Goal: Communication & Community: Answer question/provide support

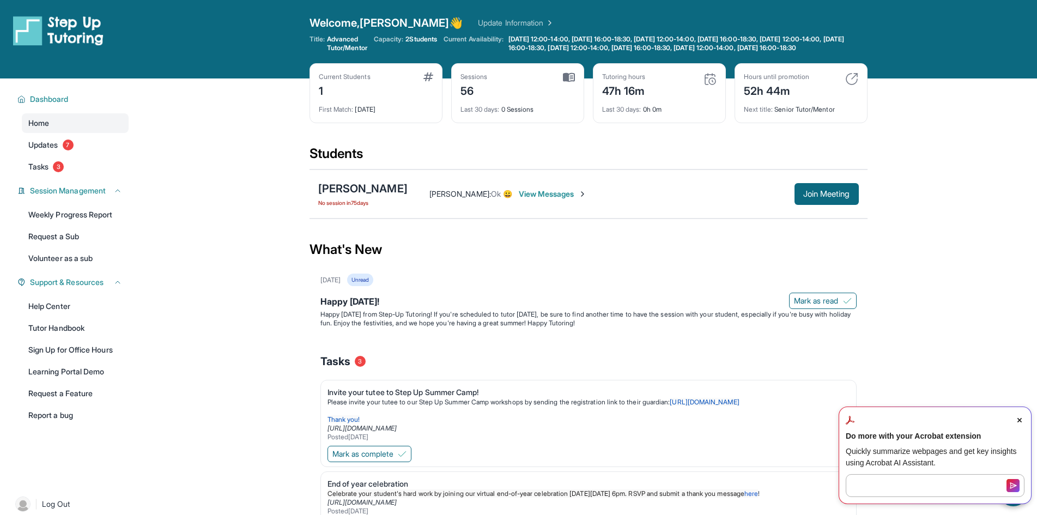
click at [557, 200] on span "View Messages" at bounding box center [553, 194] width 68 height 11
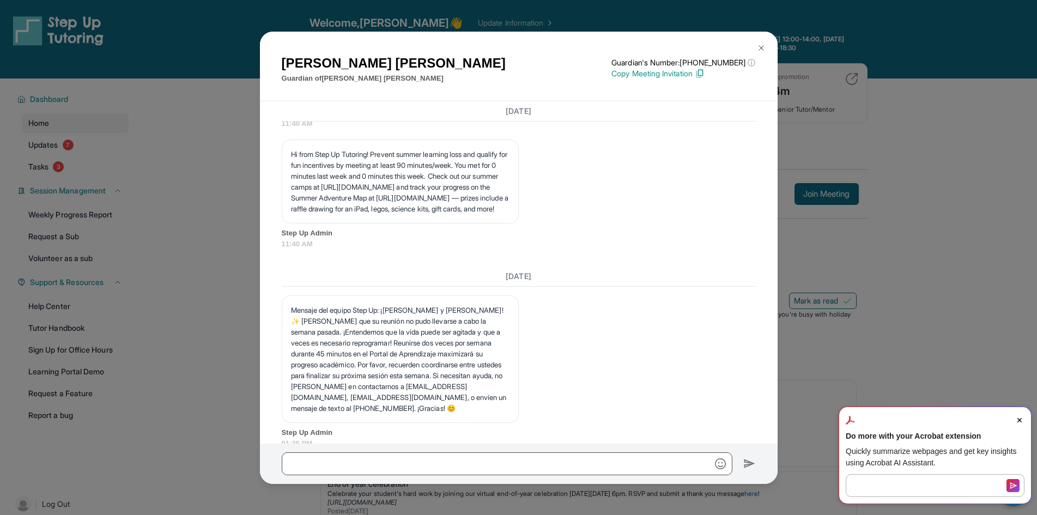
scroll to position [28350, 0]
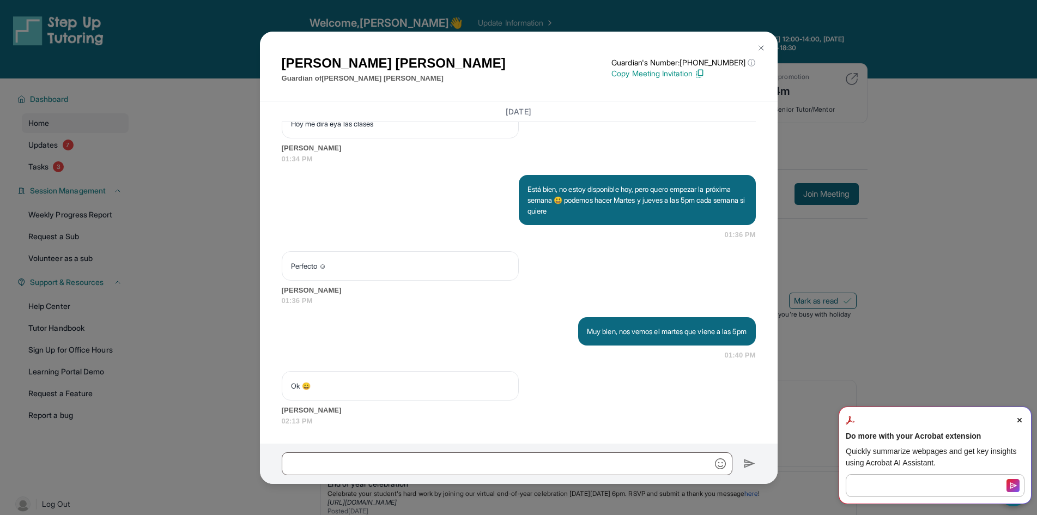
click at [1018, 420] on icon "Close Acrobat AI Assistant Dialog" at bounding box center [1020, 420] width 4 height 4
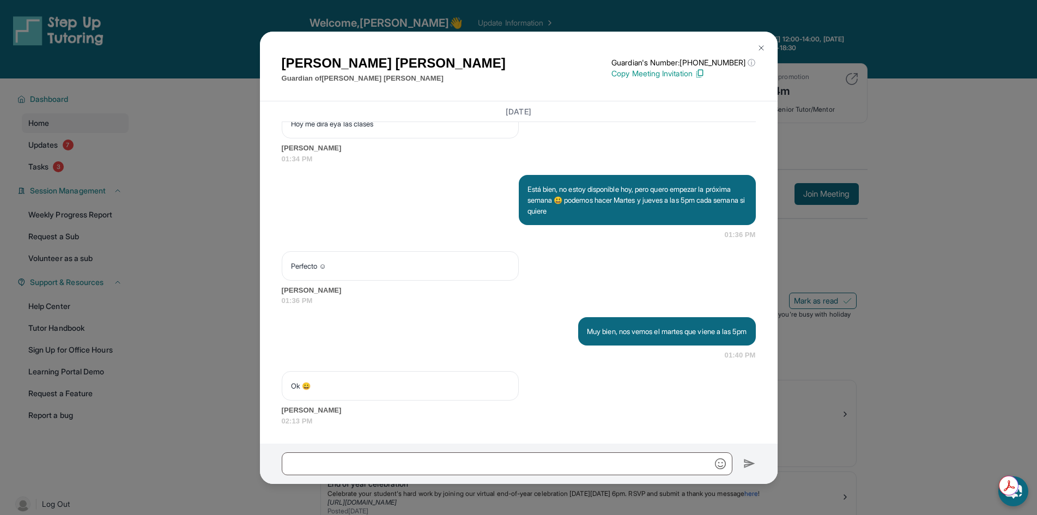
click at [764, 46] on img at bounding box center [761, 48] width 9 height 9
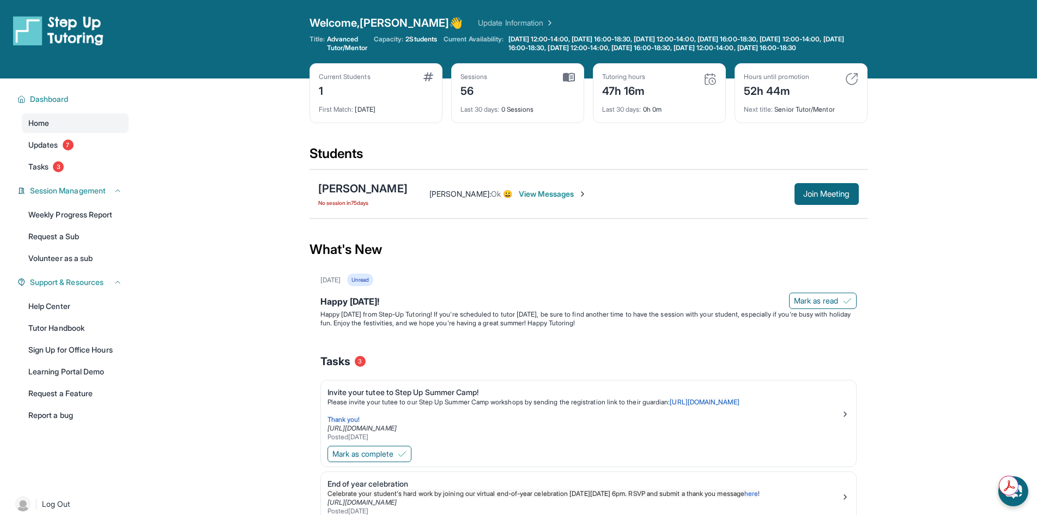
click at [897, 242] on main "Current Students 1 First Match : [DATE] Sessions 56 Last 30 days : 0 Sessions T…" at bounding box center [589, 372] width 898 height 587
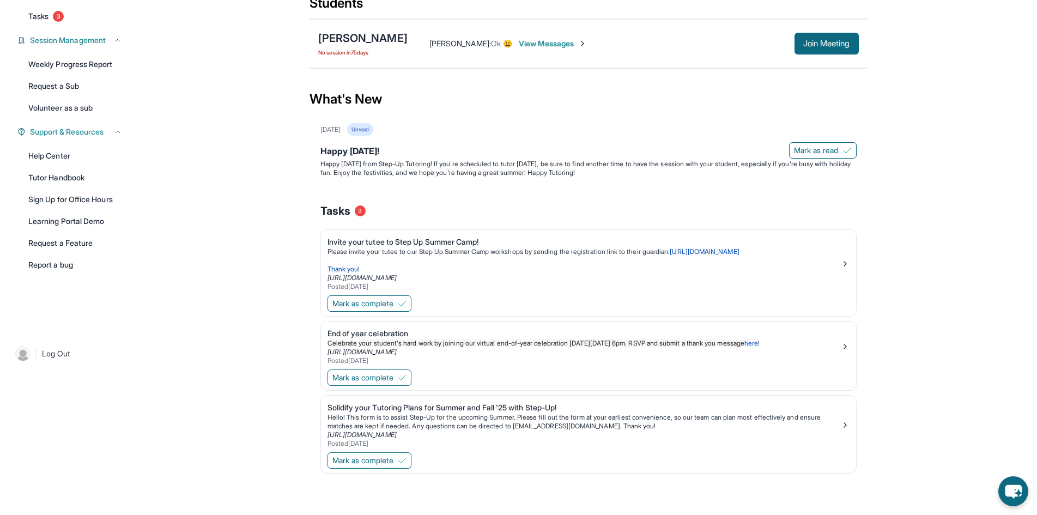
scroll to position [0, 0]
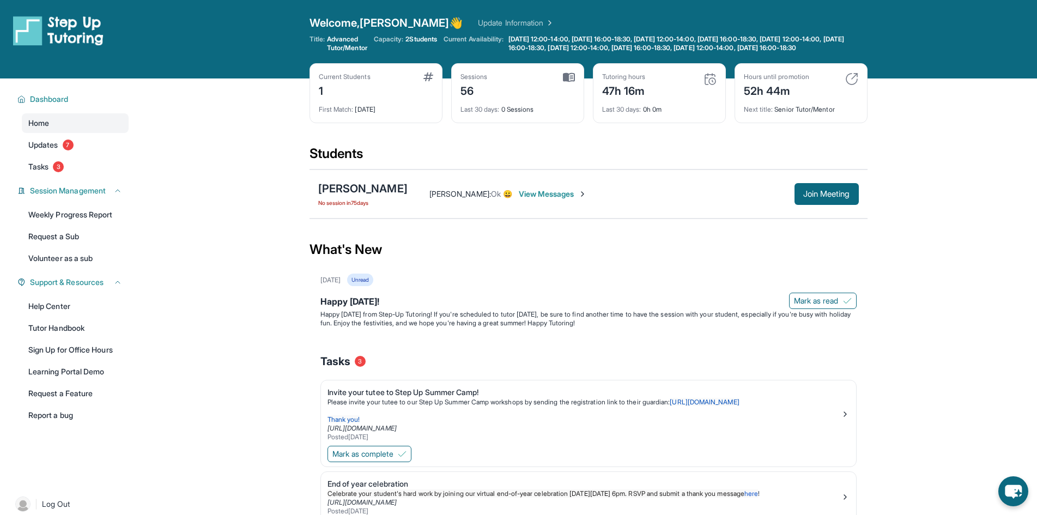
click at [752, 155] on div "Students" at bounding box center [589, 157] width 558 height 24
click at [77, 155] on link "Updates 7" at bounding box center [75, 145] width 107 height 20
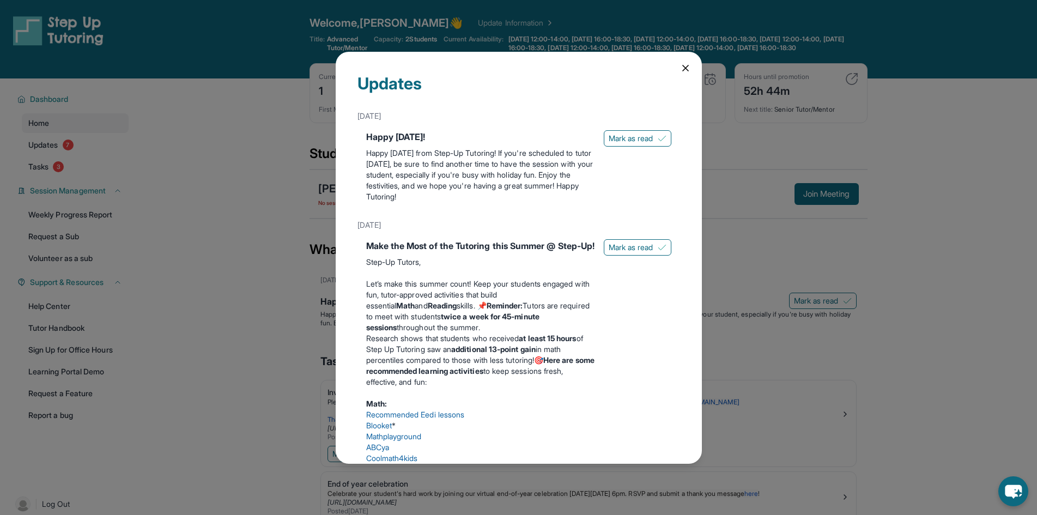
click at [680, 68] on icon at bounding box center [685, 68] width 11 height 11
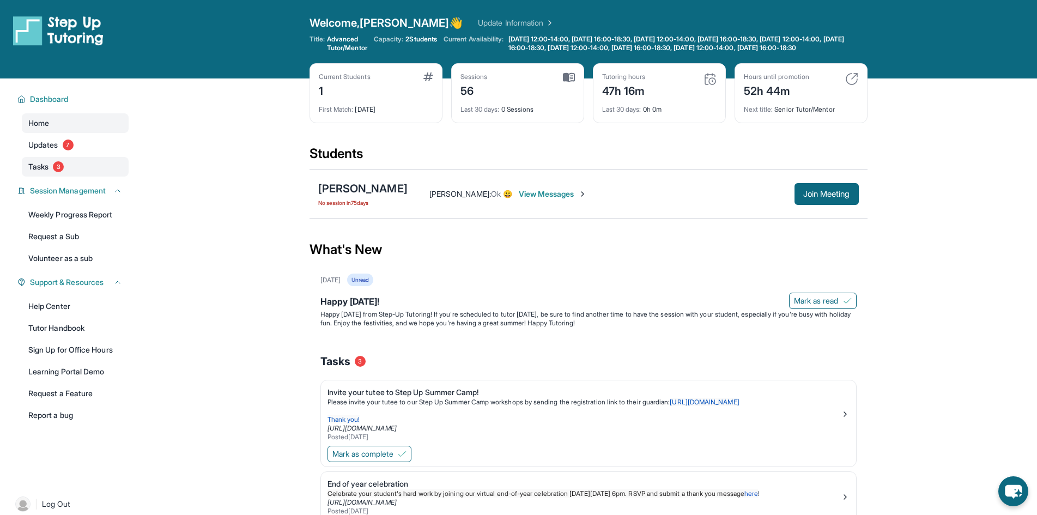
click at [63, 170] on link "Tasks 3" at bounding box center [75, 167] width 107 height 20
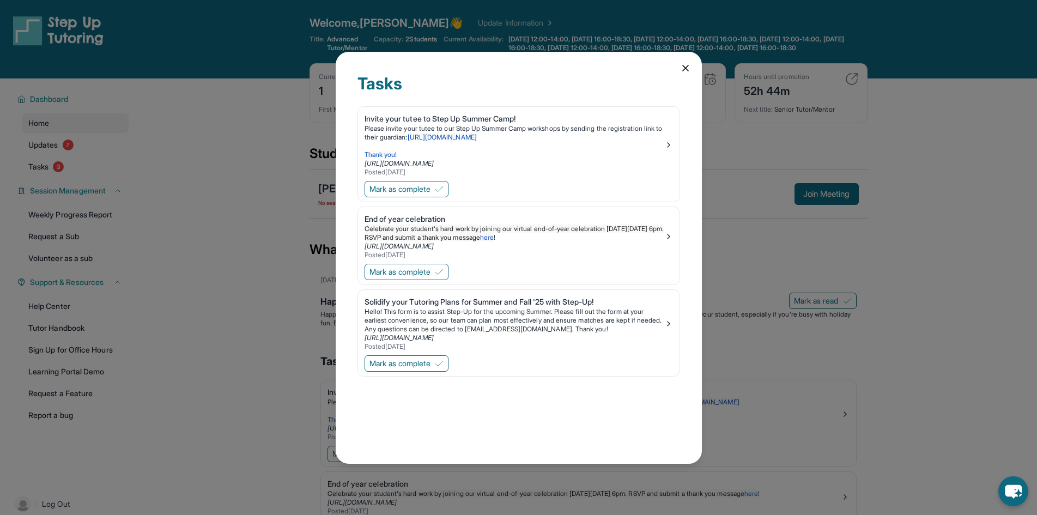
click at [683, 68] on icon at bounding box center [685, 68] width 11 height 11
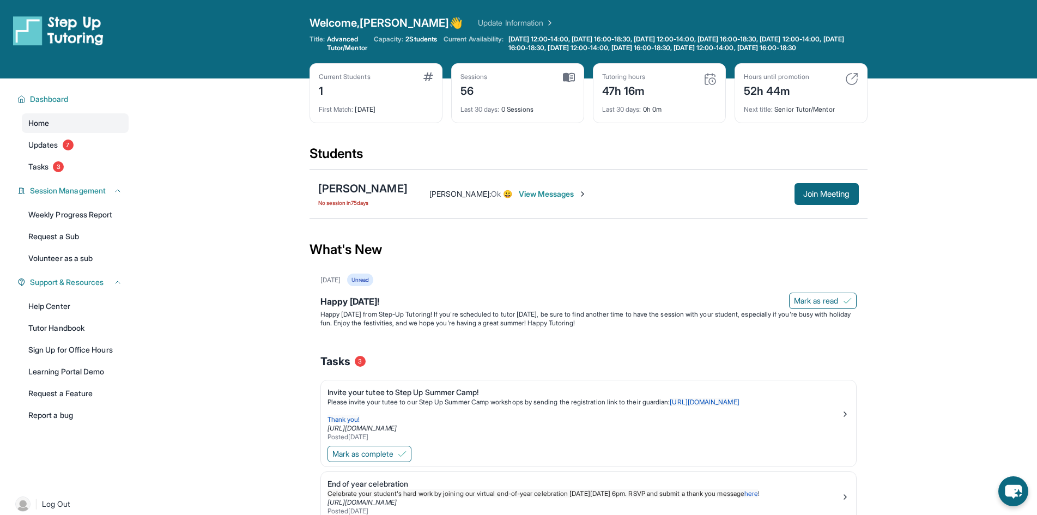
click at [53, 133] on link "Home" at bounding box center [75, 123] width 107 height 20
click at [811, 197] on span "Join Meeting" at bounding box center [827, 194] width 47 height 7
click at [535, 200] on span "View Messages" at bounding box center [553, 194] width 68 height 11
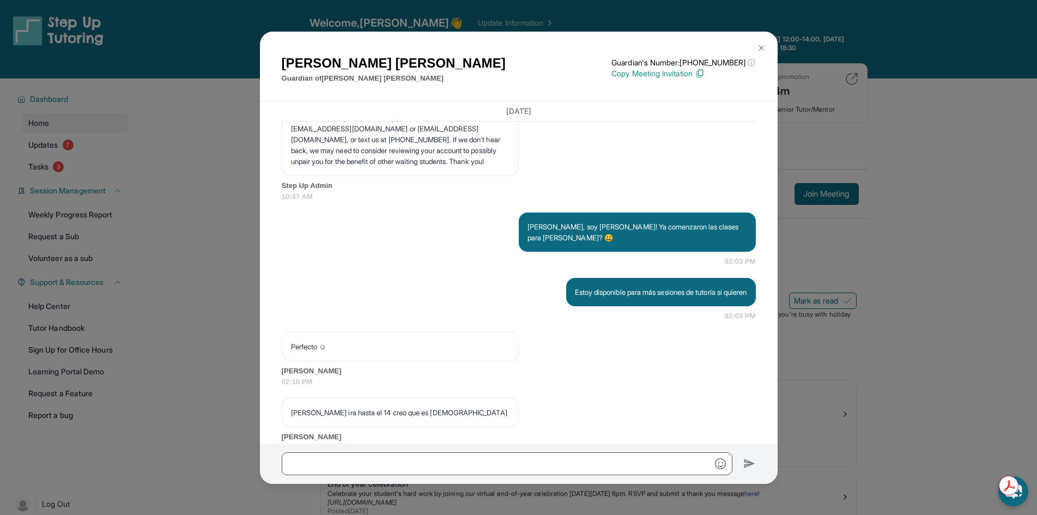
scroll to position [28350, 0]
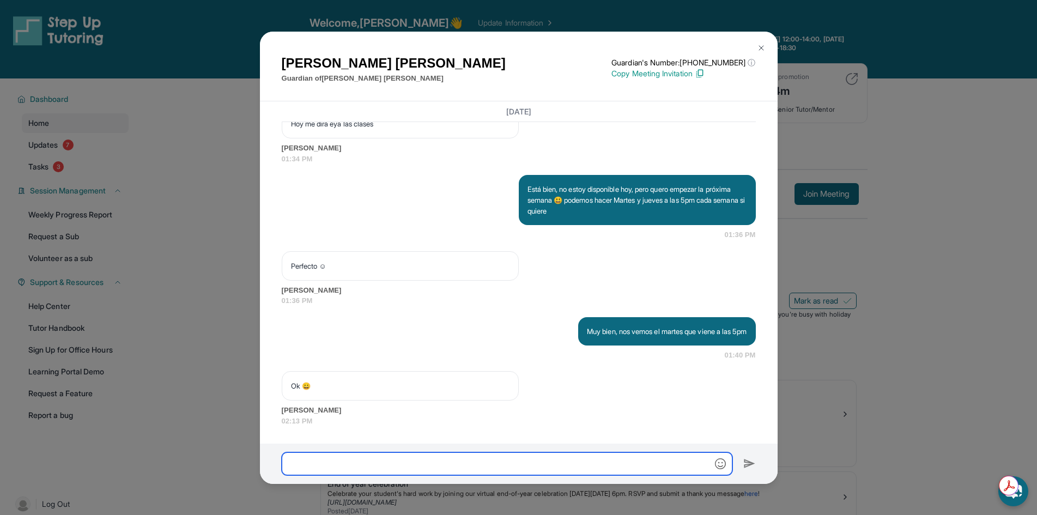
click at [502, 470] on input "text" at bounding box center [507, 463] width 451 height 23
type input "**********"
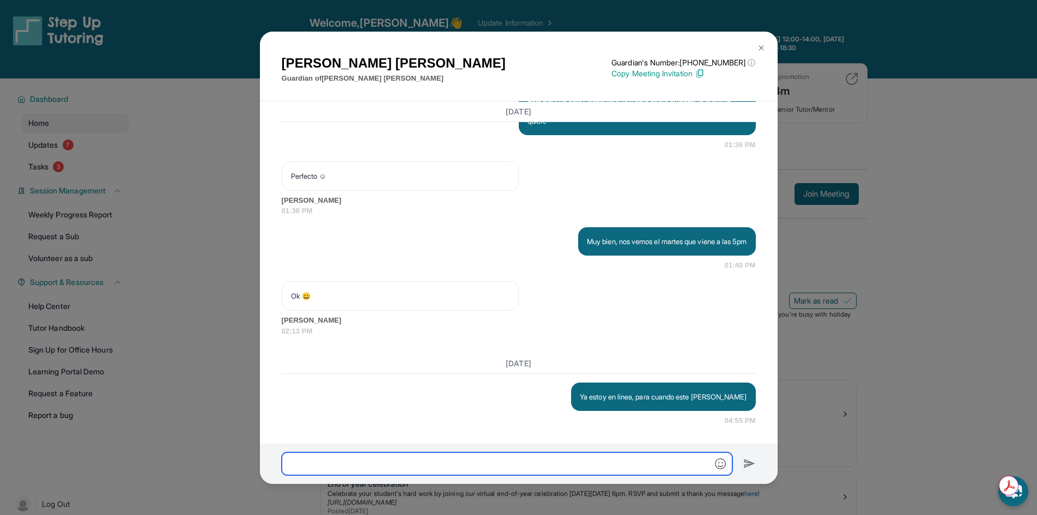
scroll to position [28440, 0]
click at [725, 466] on img "button" at bounding box center [720, 463] width 11 height 11
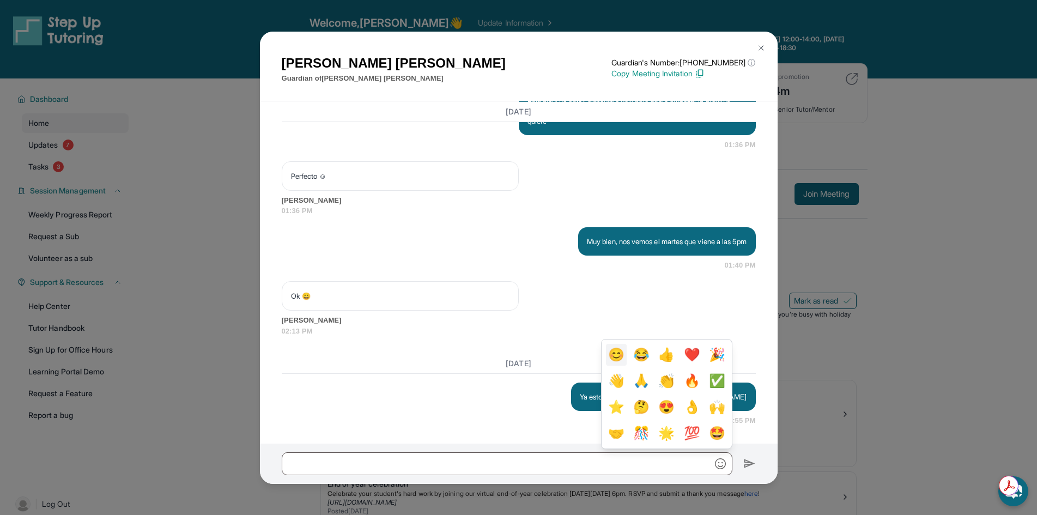
click at [611, 357] on button "😊" at bounding box center [616, 355] width 21 height 22
type input "**"
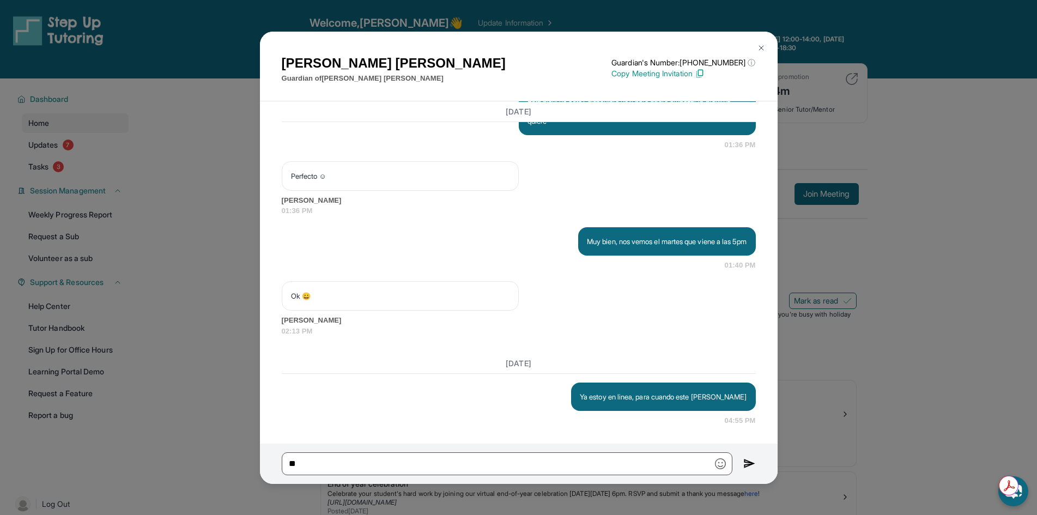
click at [756, 465] on img at bounding box center [750, 463] width 13 height 13
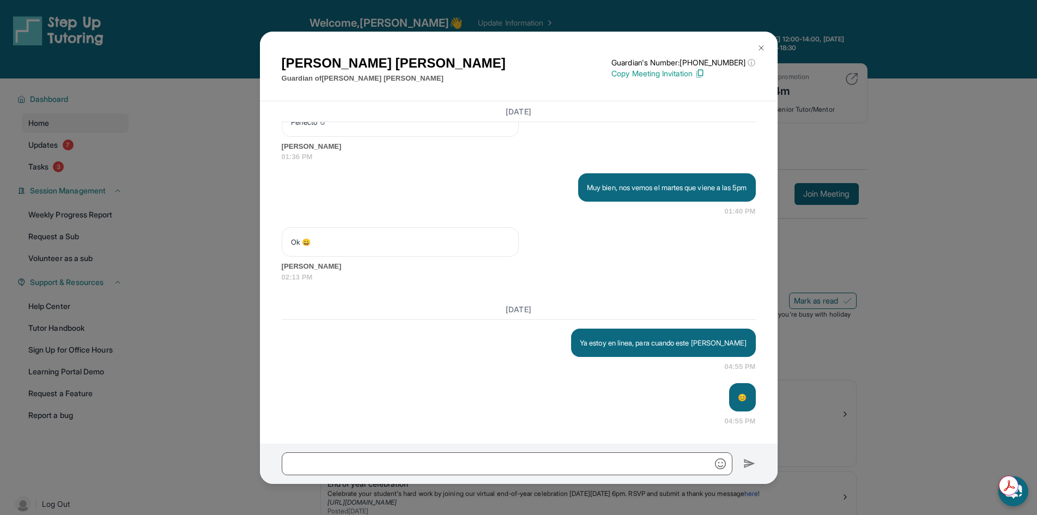
scroll to position [28494, 0]
click at [459, 349] on div "Ya estoy en linea, para cuando este [PERSON_NAME] 04:55 PM" at bounding box center [519, 351] width 474 height 44
click at [756, 52] on button at bounding box center [762, 48] width 22 height 22
